Goal: Task Accomplishment & Management: Manage account settings

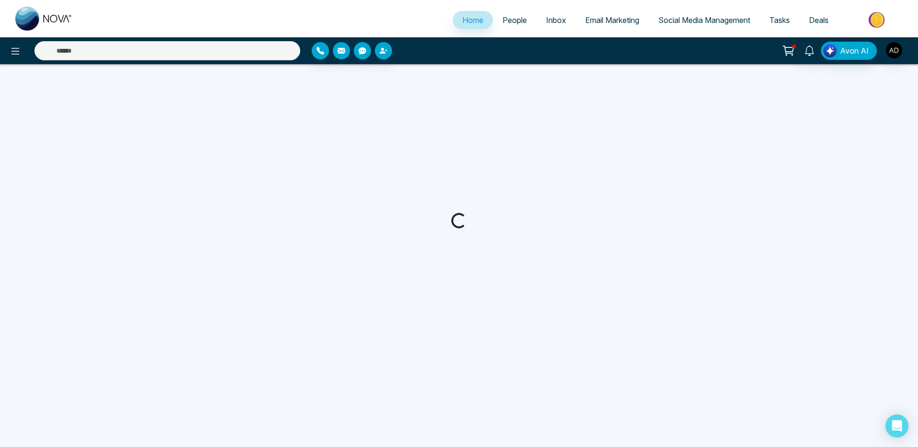
select select "*"
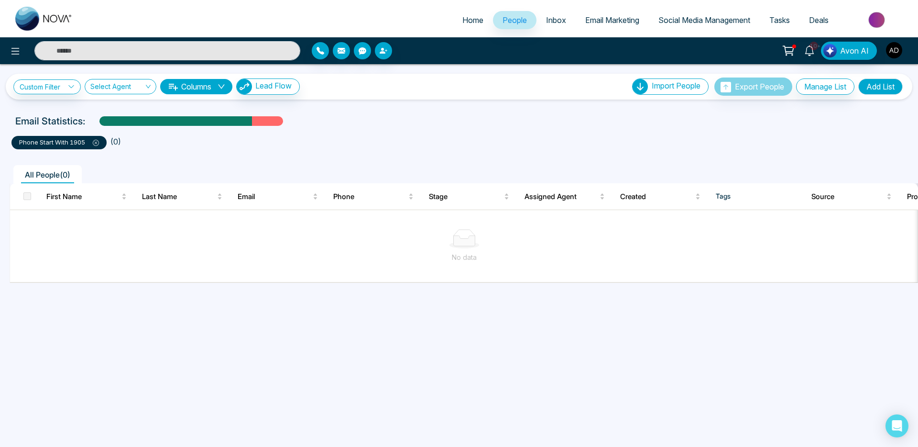
click at [895, 58] on button "button" at bounding box center [894, 50] width 17 height 17
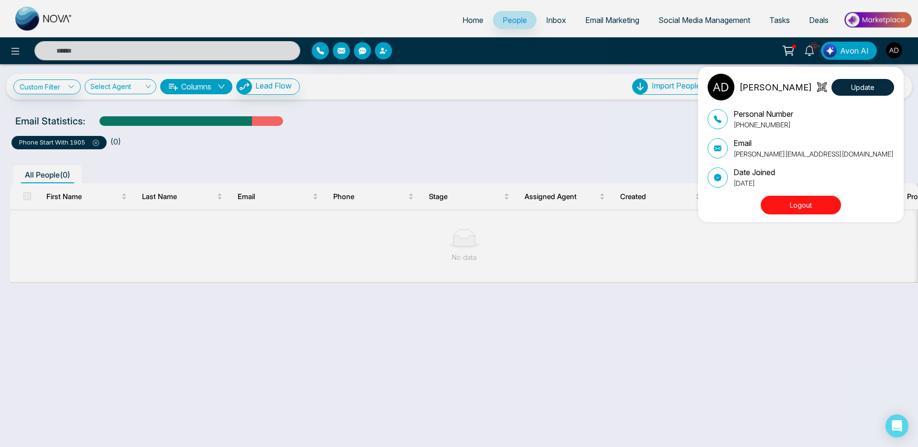
click at [805, 202] on button "Logout" at bounding box center [801, 205] width 80 height 19
